Goal: Information Seeking & Learning: Learn about a topic

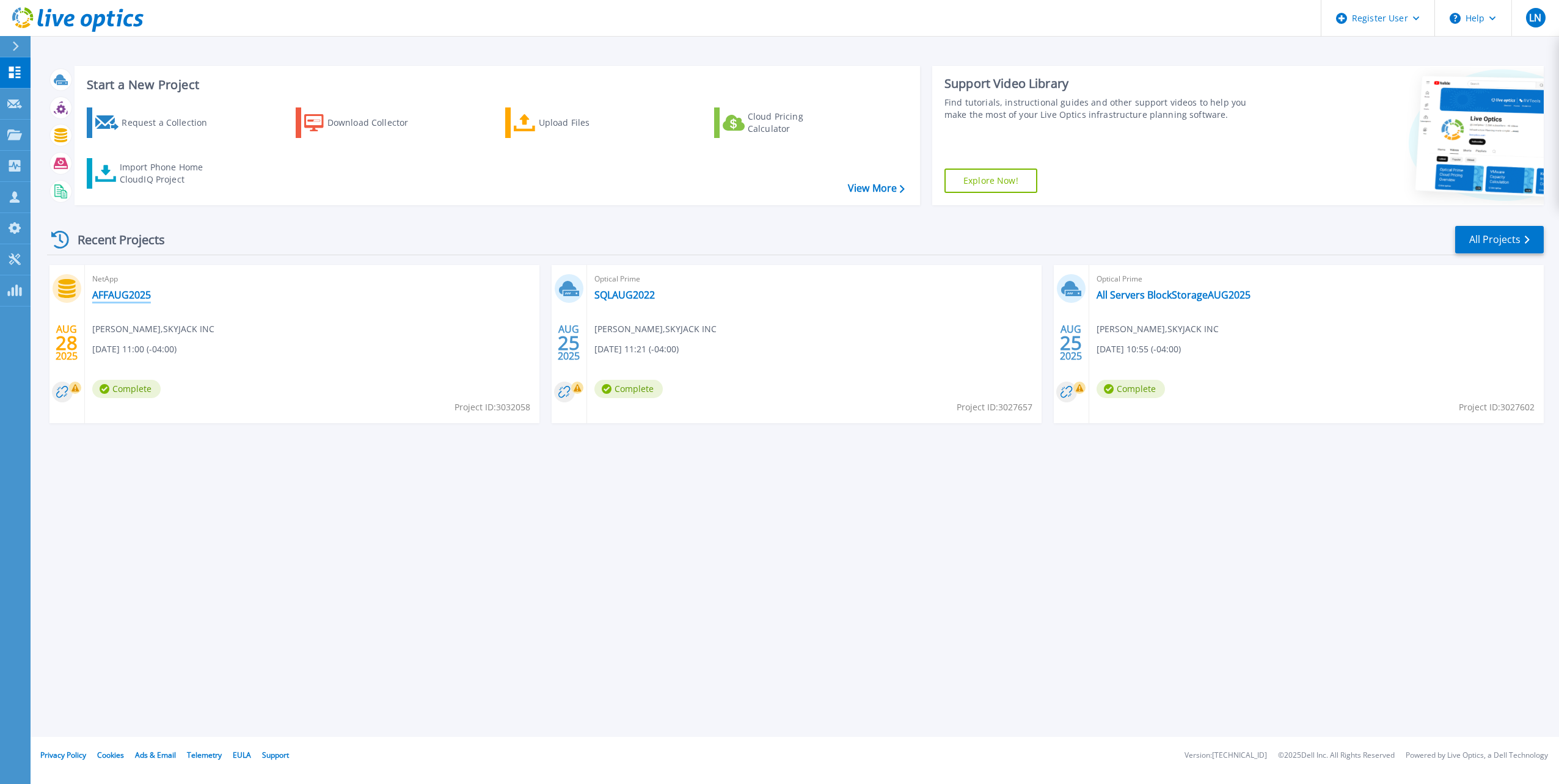
click at [113, 294] on link "AFFAUG2025" at bounding box center [121, 294] width 59 height 12
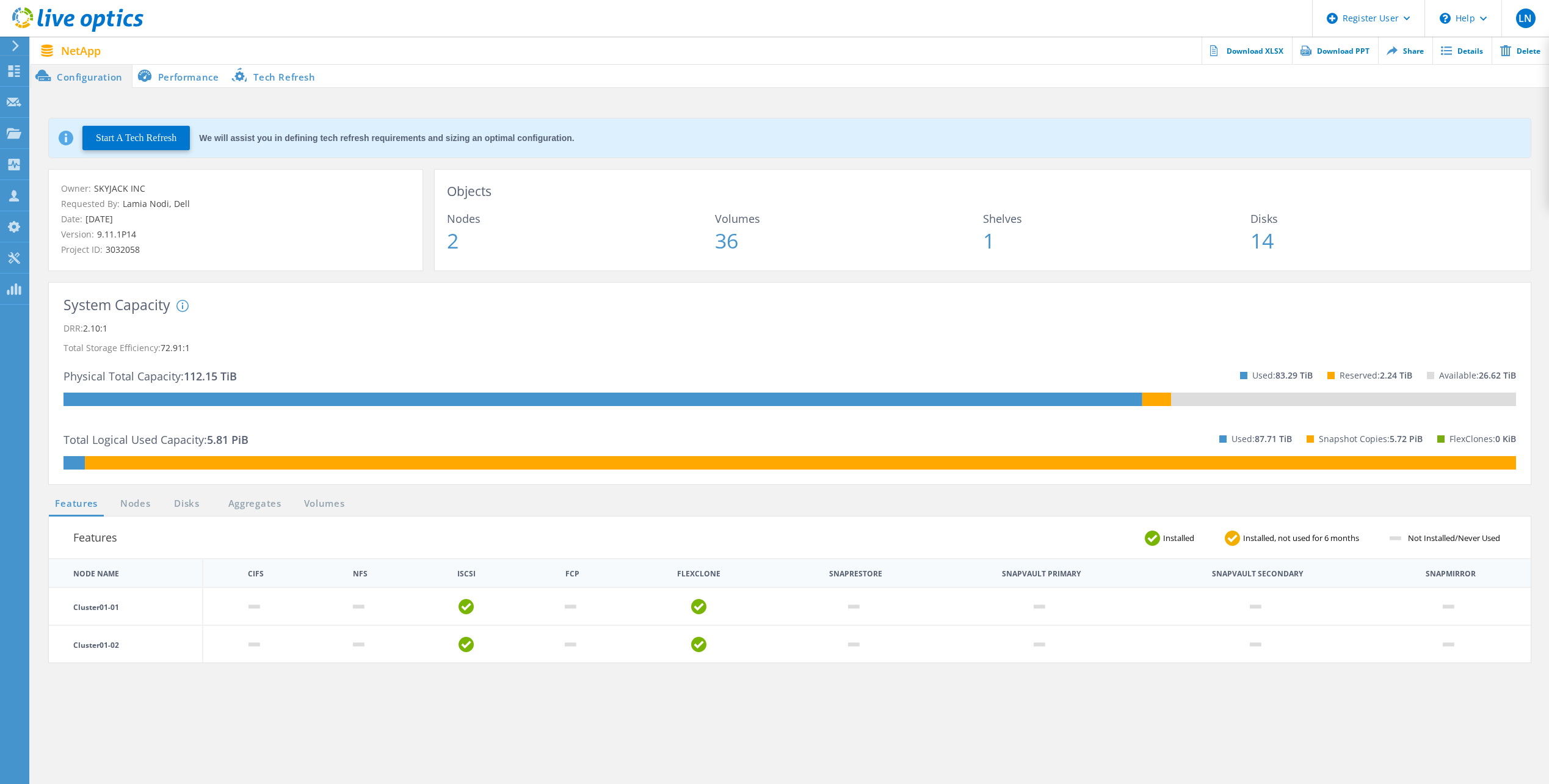
click at [195, 70] on li "Performance" at bounding box center [181, 76] width 96 height 24
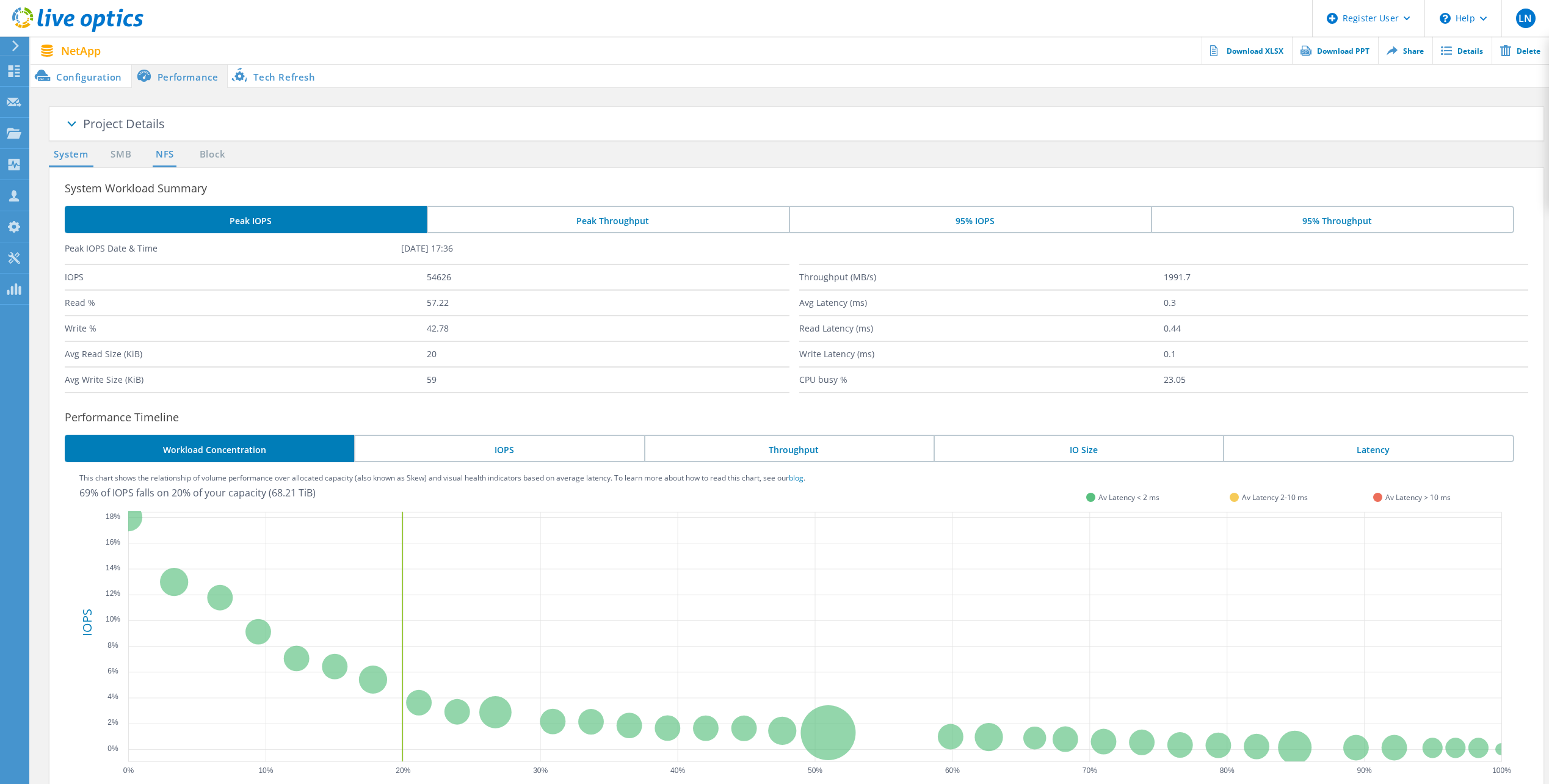
click at [172, 160] on link "NFS" at bounding box center [164, 154] width 24 height 15
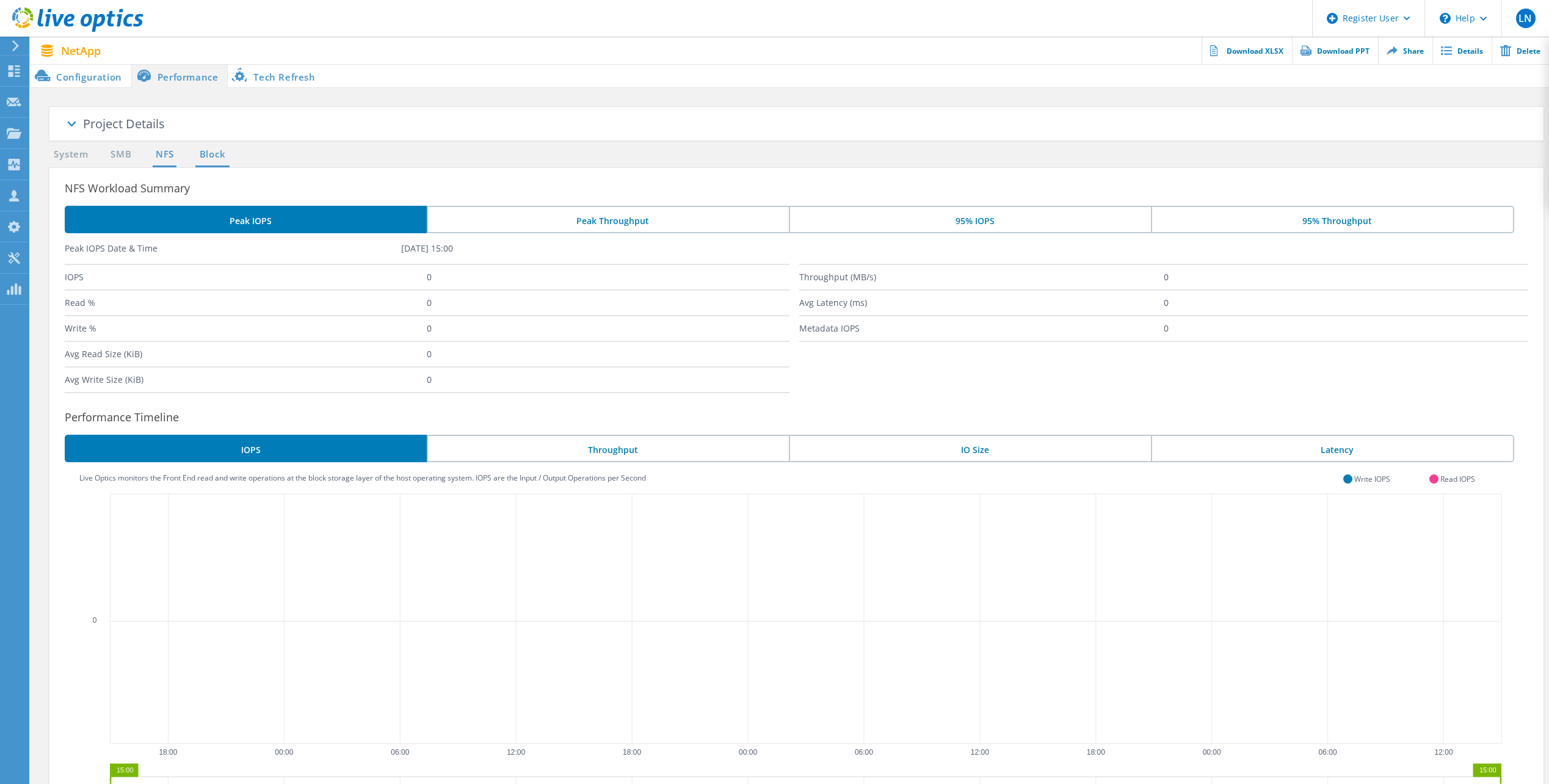
click at [200, 160] on link "Block" at bounding box center [212, 154] width 34 height 15
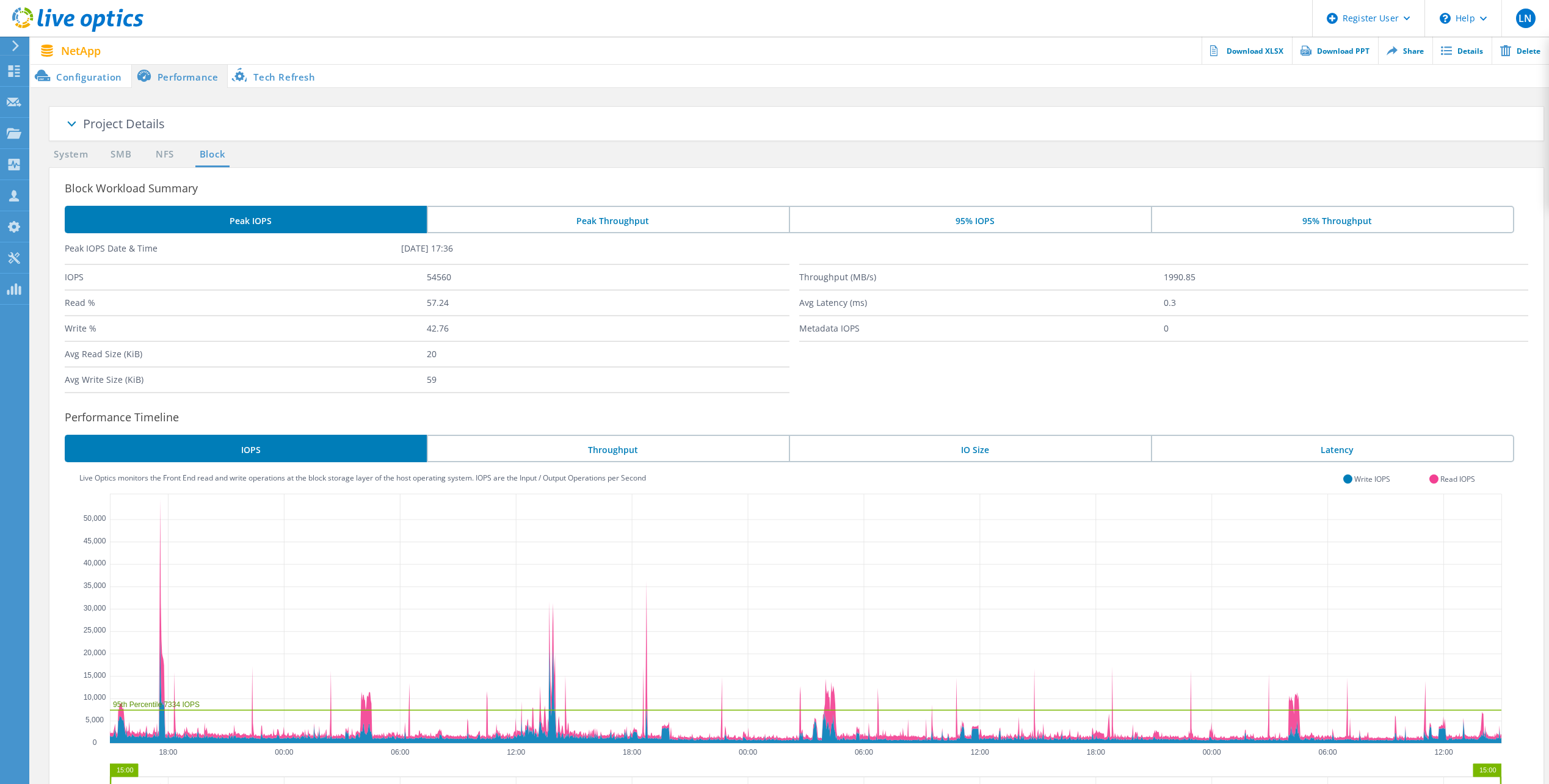
click at [114, 81] on li "Configuration" at bounding box center [80, 76] width 101 height 24
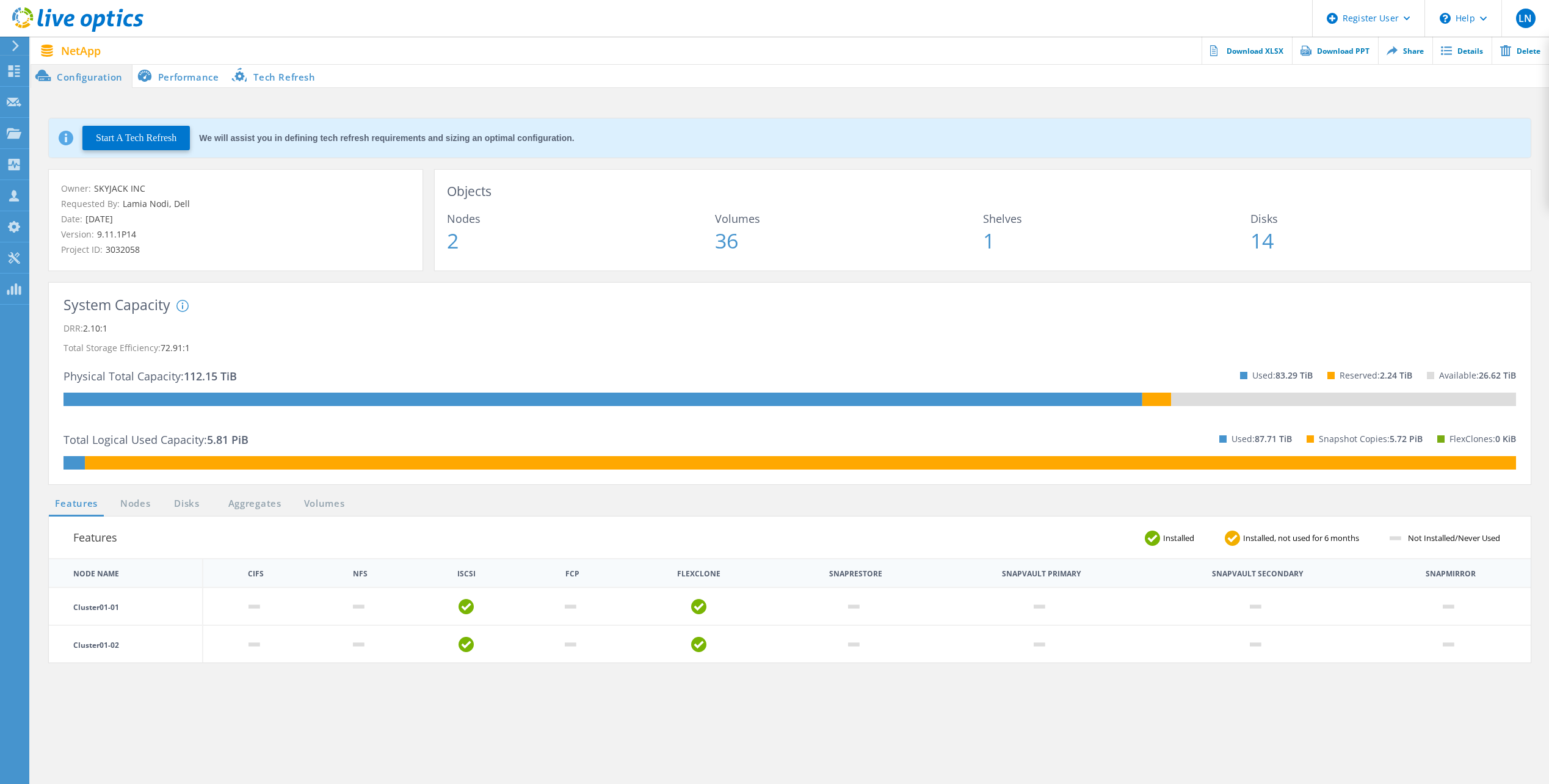
click at [193, 90] on div "Start A Tech Refresh We will assist you in defining tech refresh requirements a…" at bounding box center [789, 512] width 1518 height 848
click at [192, 80] on li "Performance" at bounding box center [181, 76] width 96 height 24
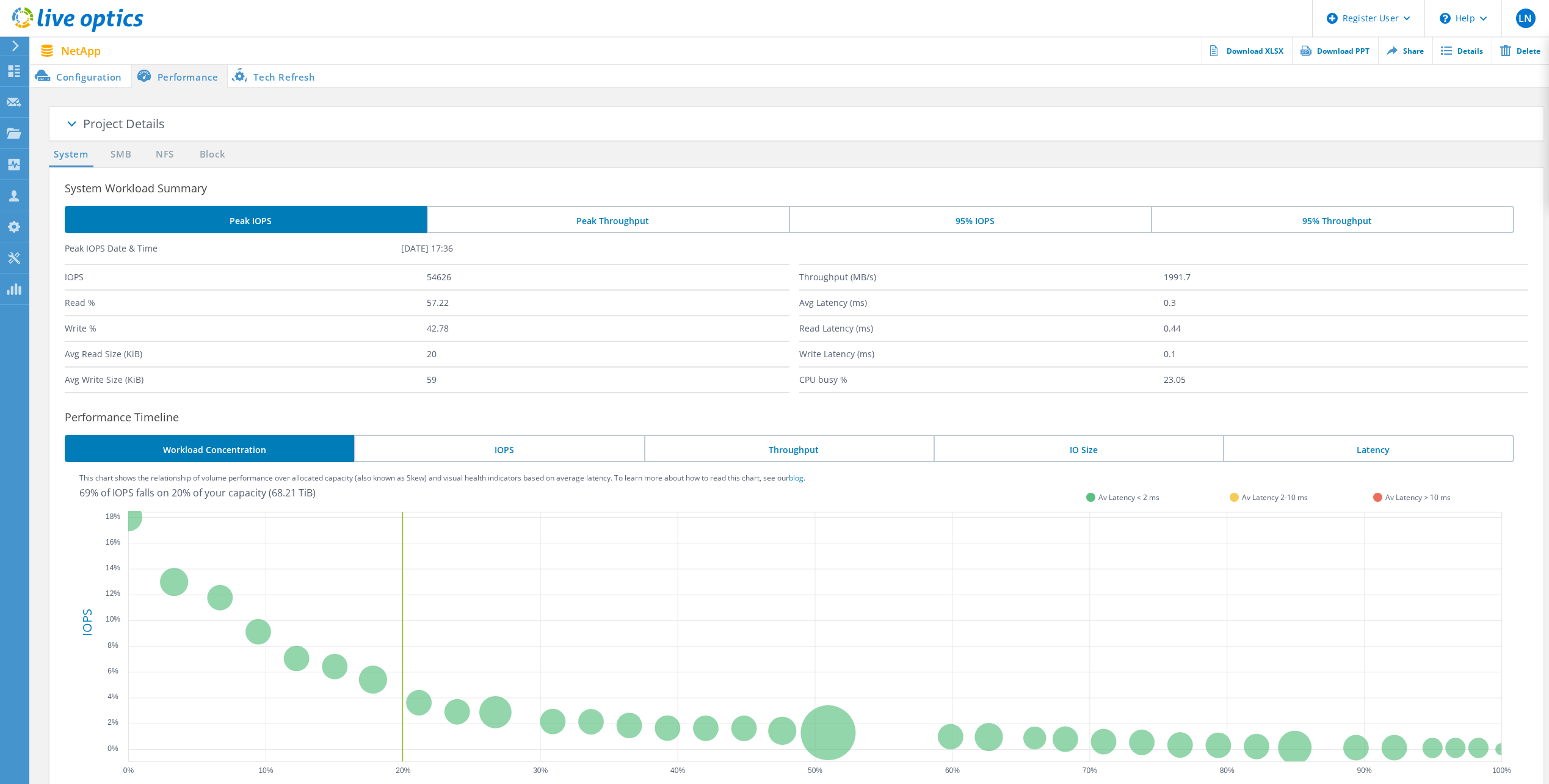
click at [231, 153] on ul "System SMB NFS Block" at bounding box center [141, 157] width 197 height 20
click at [225, 156] on link "Block" at bounding box center [212, 154] width 34 height 15
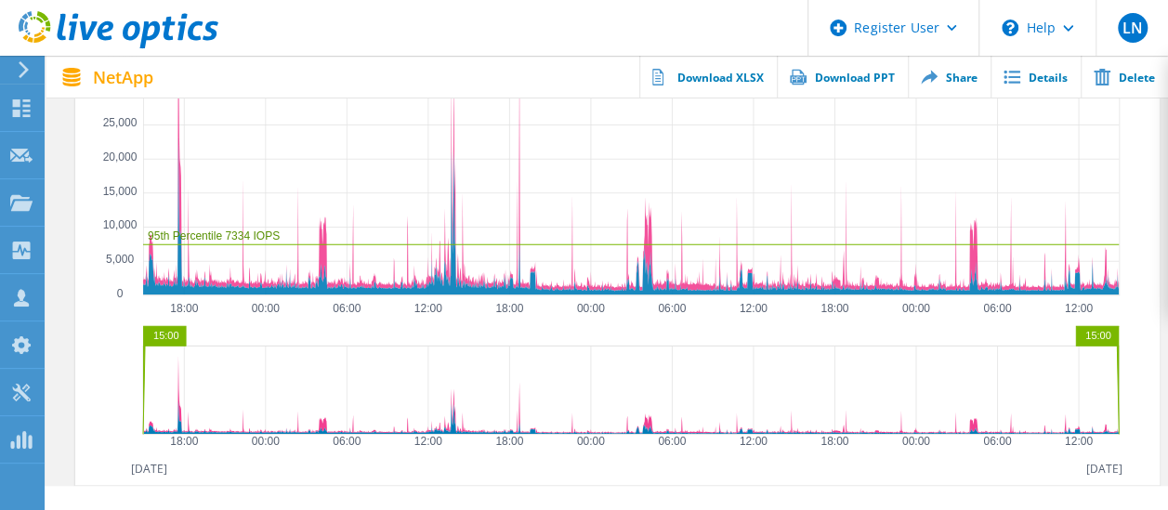
scroll to position [819, 0]
